Goal: Transaction & Acquisition: Purchase product/service

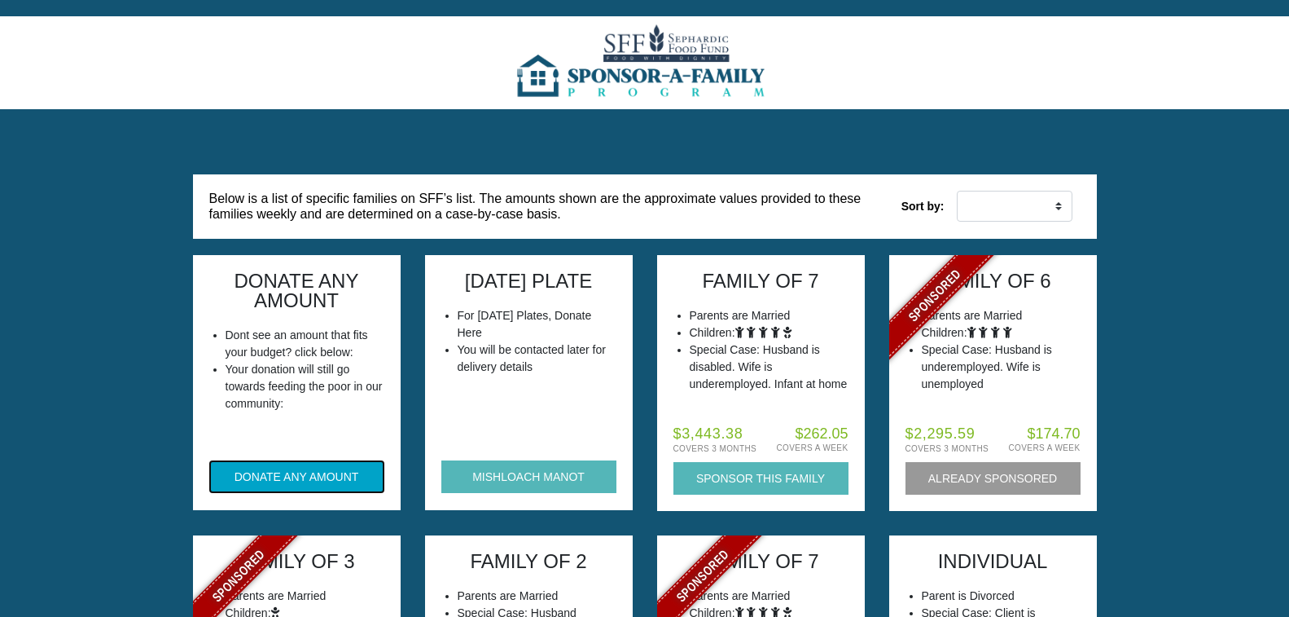
click at [314, 489] on button "DONATE ANY AMOUNT" at bounding box center [296, 476] width 175 height 33
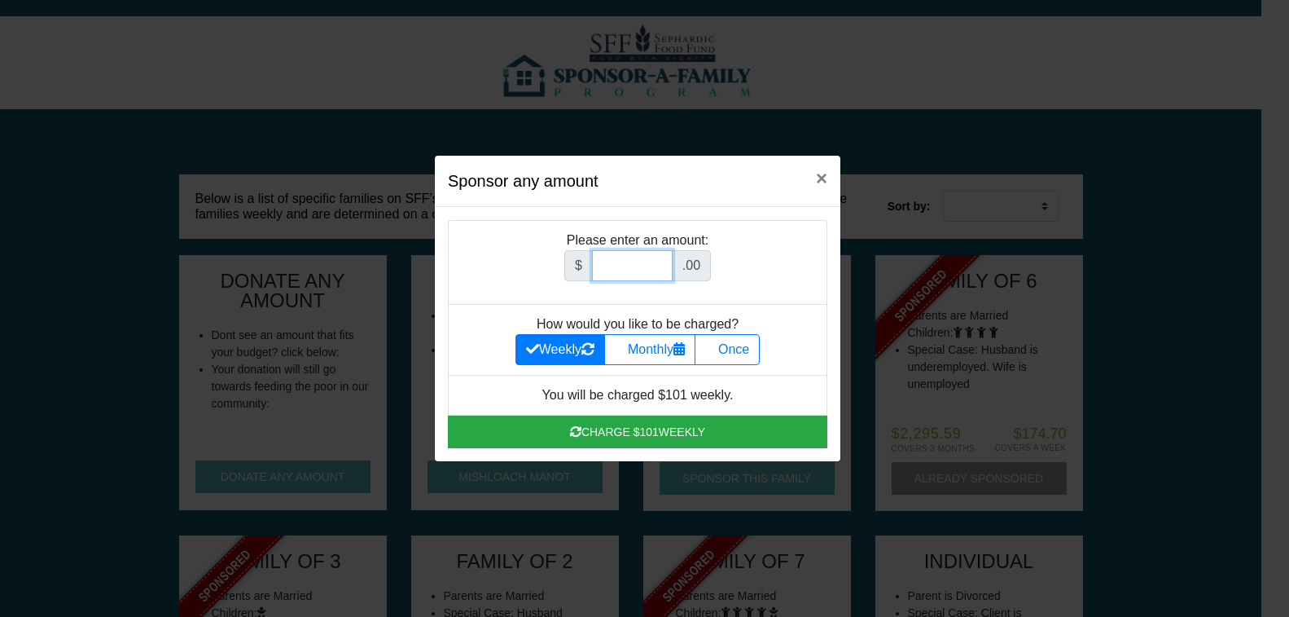
click at [639, 261] on input "Amount (to the nearest dollar)" at bounding box center [632, 265] width 81 height 31
click at [824, 178] on span "×" at bounding box center [821, 178] width 11 height 22
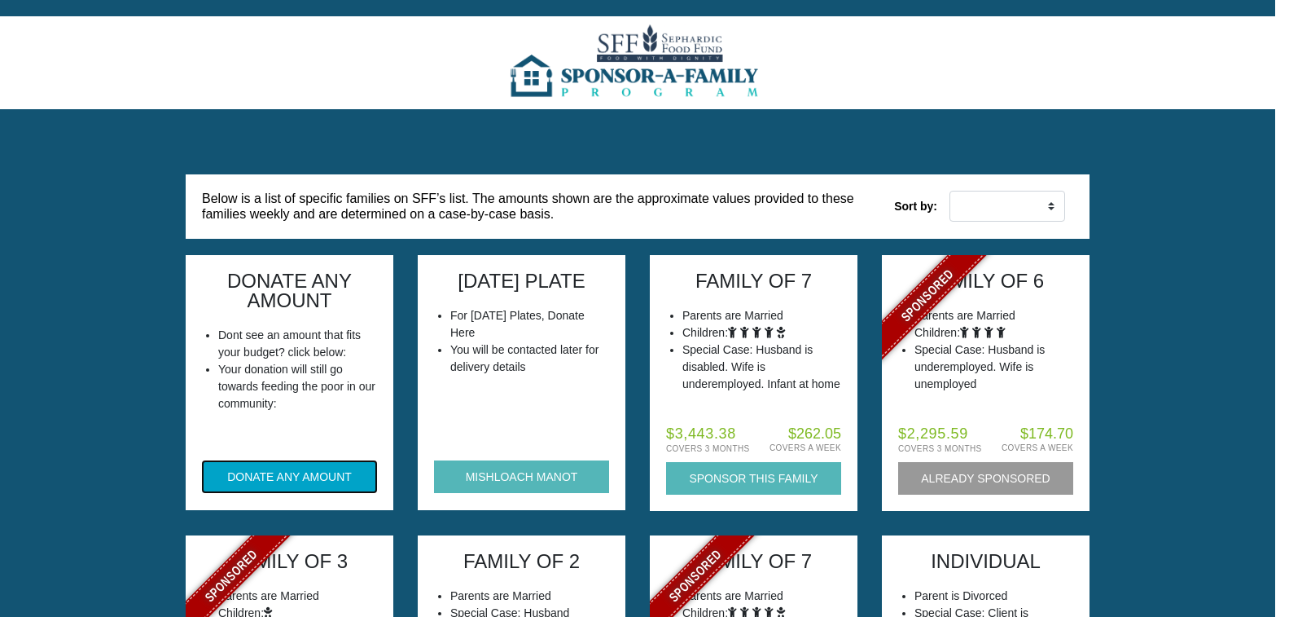
click at [333, 471] on button "DONATE ANY AMOUNT" at bounding box center [289, 476] width 175 height 33
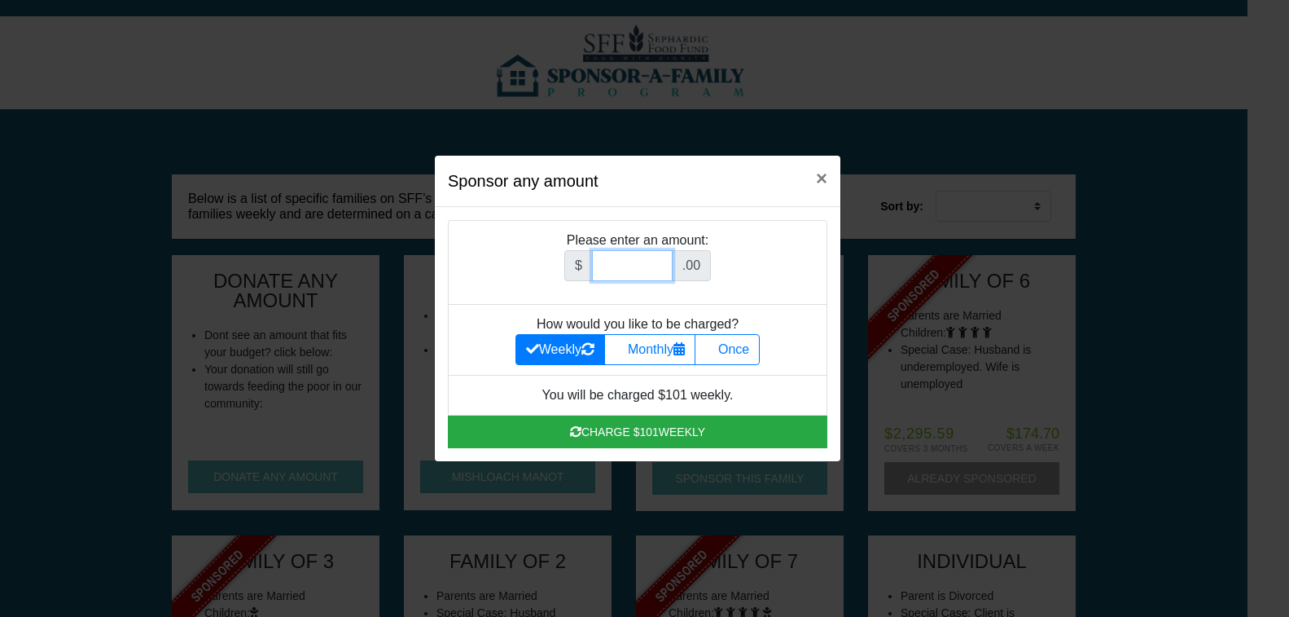
click at [620, 272] on input "Amount (to the nearest dollar)" at bounding box center [632, 265] width 81 height 31
type input "206.00"
click at [746, 346] on label "Once" at bounding box center [727, 349] width 65 height 31
click at [716, 346] on input "Once" at bounding box center [710, 345] width 11 height 11
radio input "true"
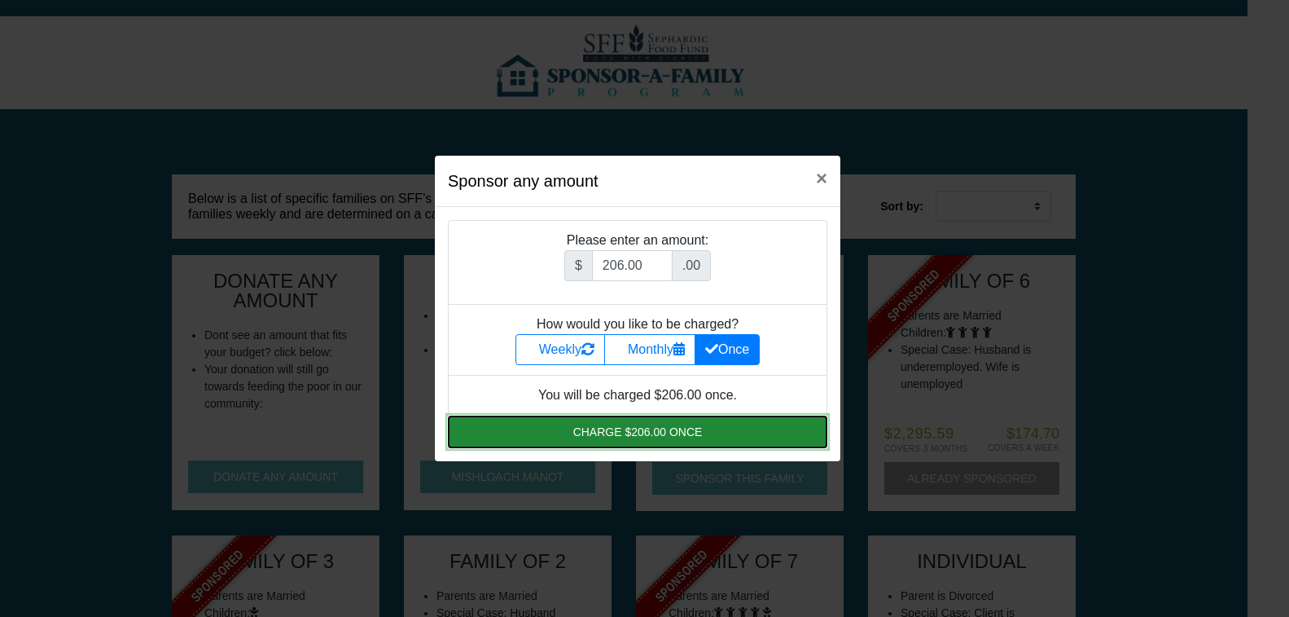
click at [679, 440] on button "Charge $206.00 once" at bounding box center [638, 431] width 380 height 33
